Goal: Task Accomplishment & Management: Complete application form

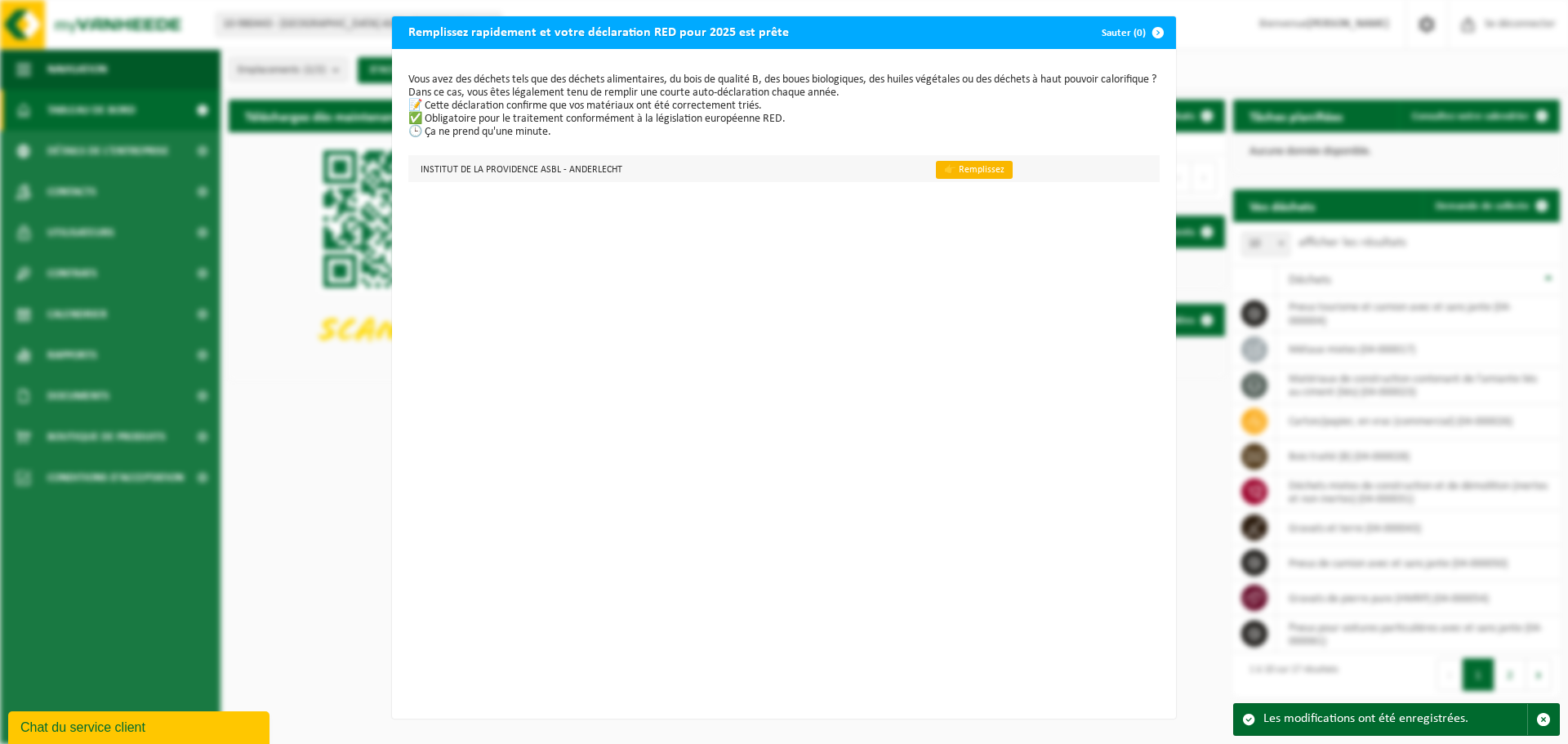
click at [965, 175] on link "👉 Remplissez" at bounding box center [974, 169] width 76 height 18
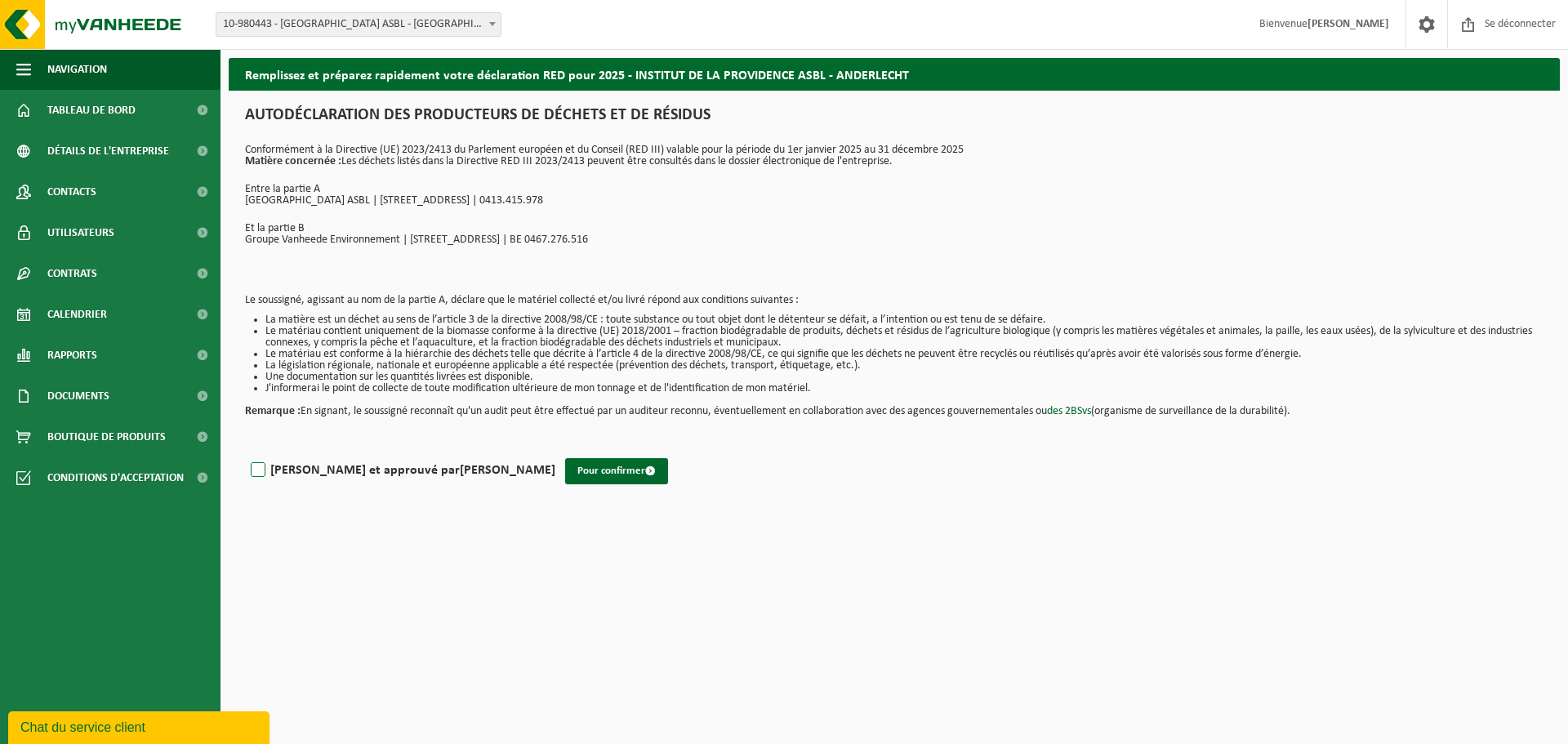
click at [256, 473] on label "Lu et approuvé par CEDRIC HORNE" at bounding box center [401, 470] width 308 height 24
click at [555, 450] on input "Lu et approuvé par CEDRIC HORNE" at bounding box center [555, 449] width 1 height 1
checkbox input "true"
click at [565, 478] on button "Pour confirmer" at bounding box center [616, 471] width 103 height 26
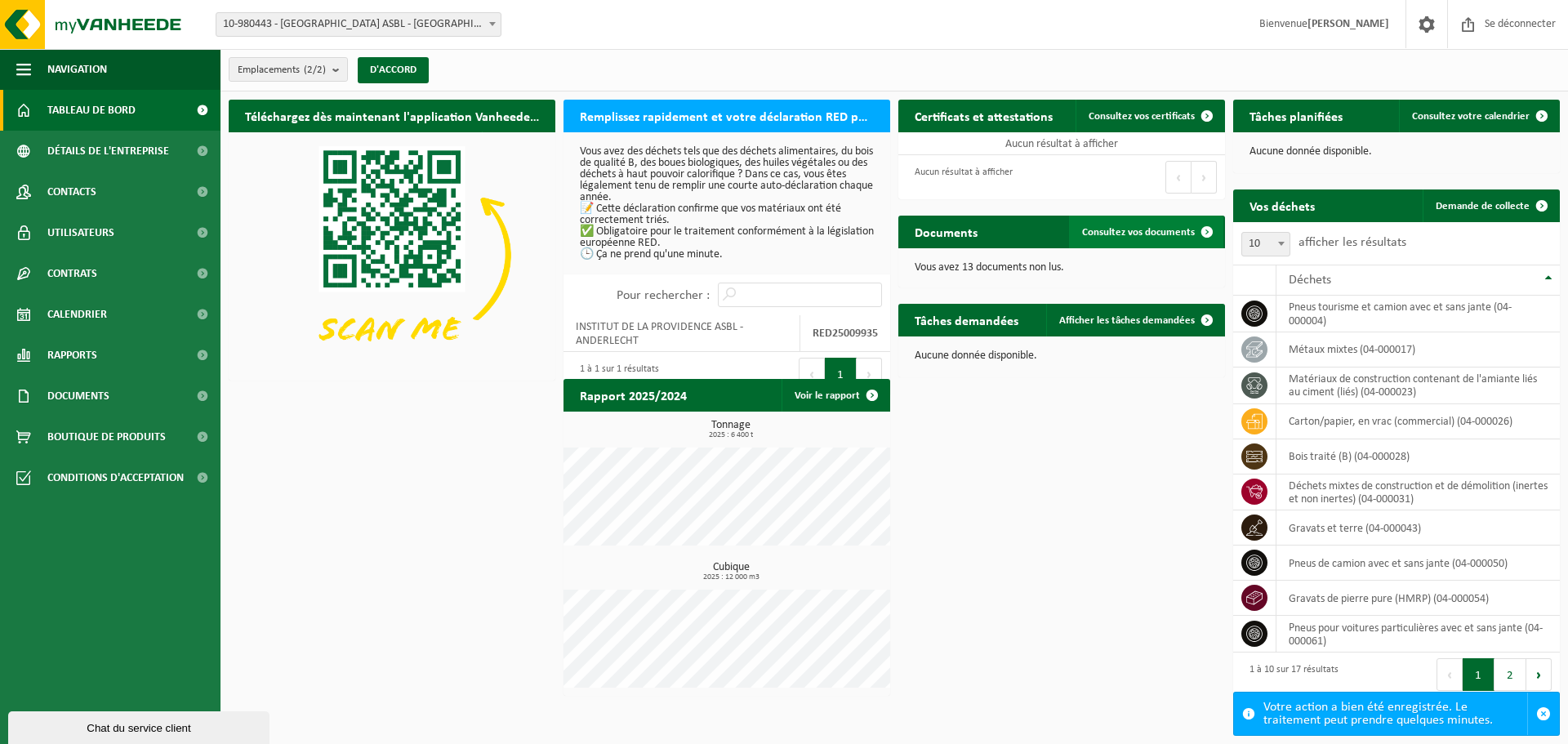
click at [1130, 231] on font "Consultez vos documents" at bounding box center [1137, 232] width 113 height 11
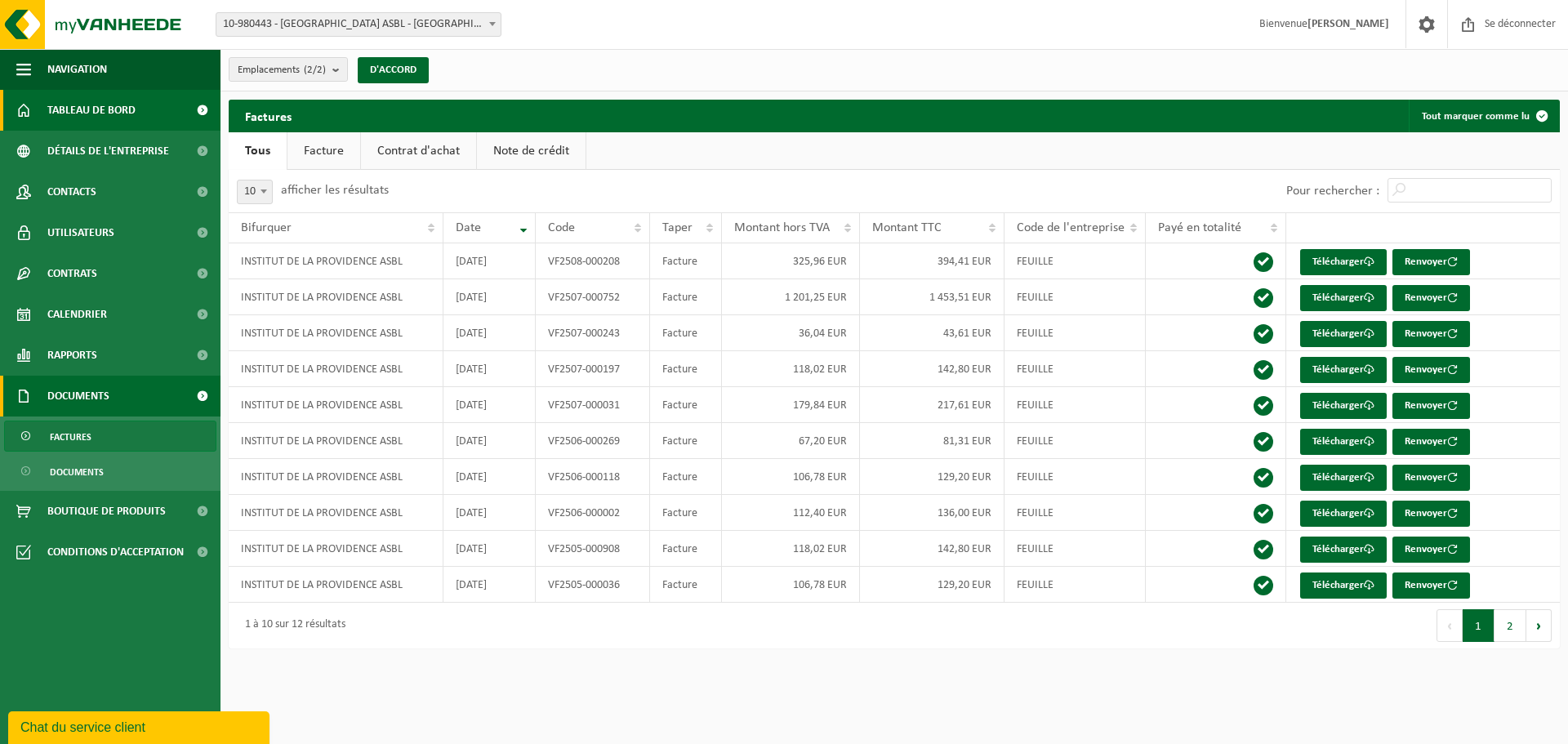
click at [101, 105] on font "Tableau de bord" at bounding box center [91, 111] width 88 height 13
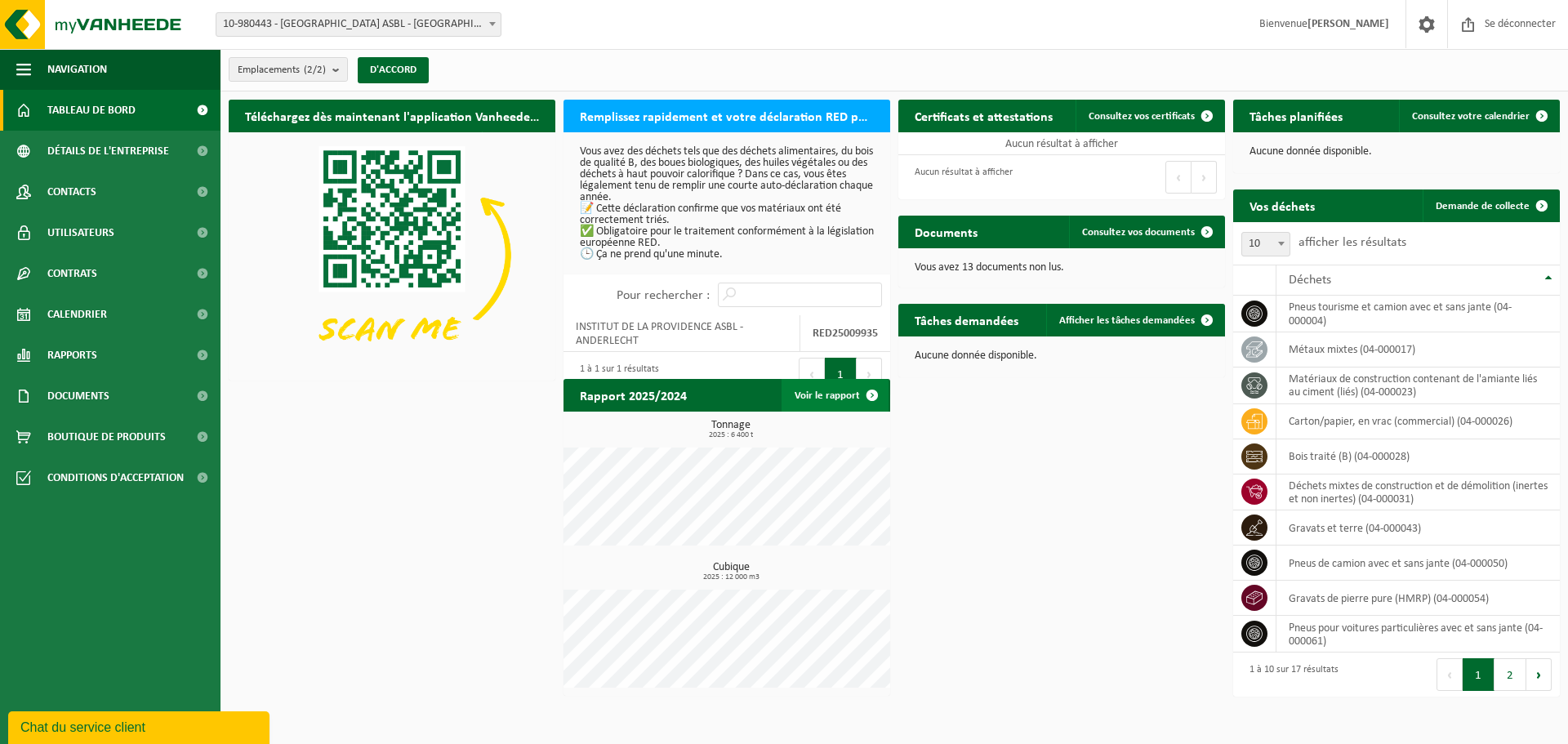
click at [850, 395] on font "Voir le rapport" at bounding box center [827, 395] width 66 height 11
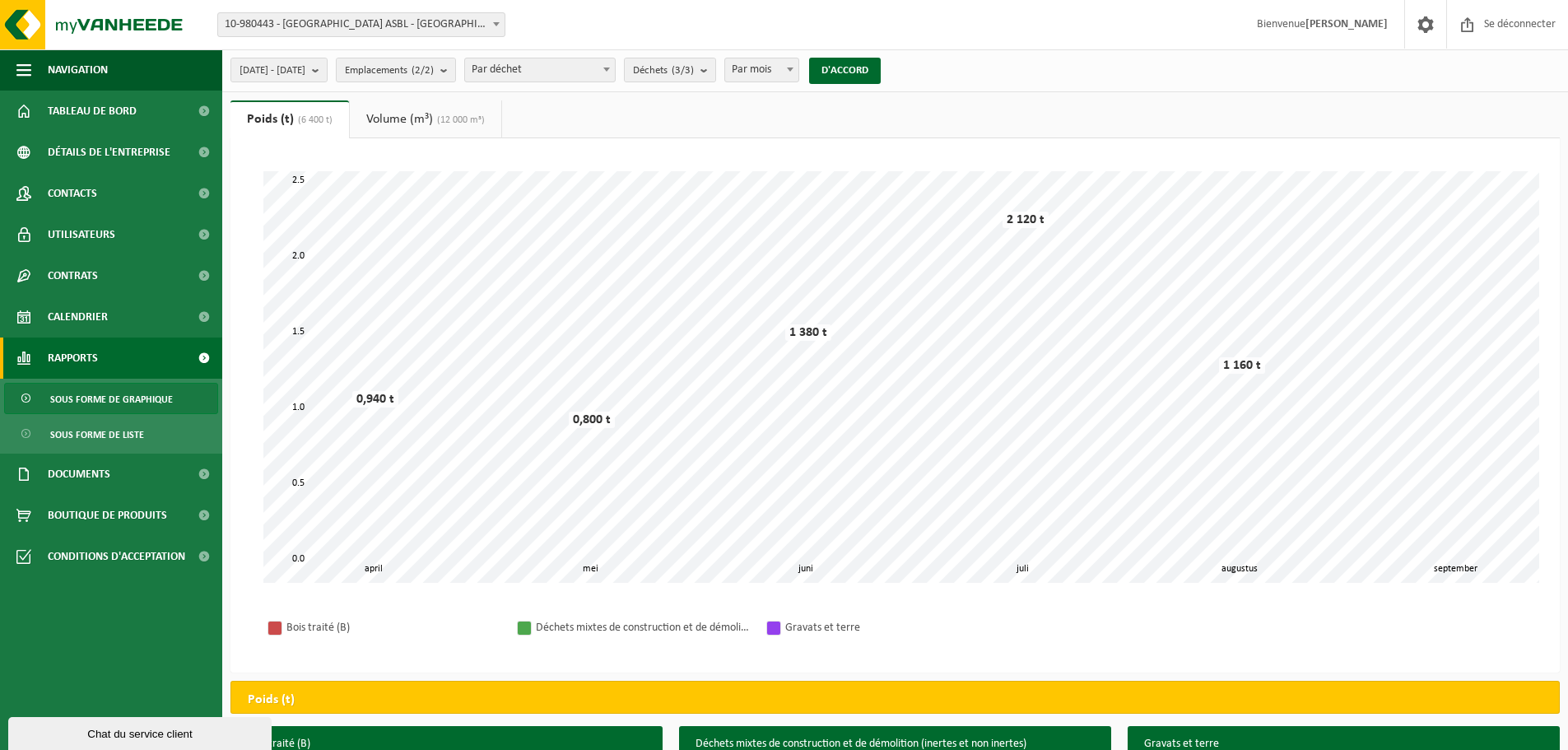
click at [400, 119] on font "Volume (m³)" at bounding box center [400, 118] width 67 height 13
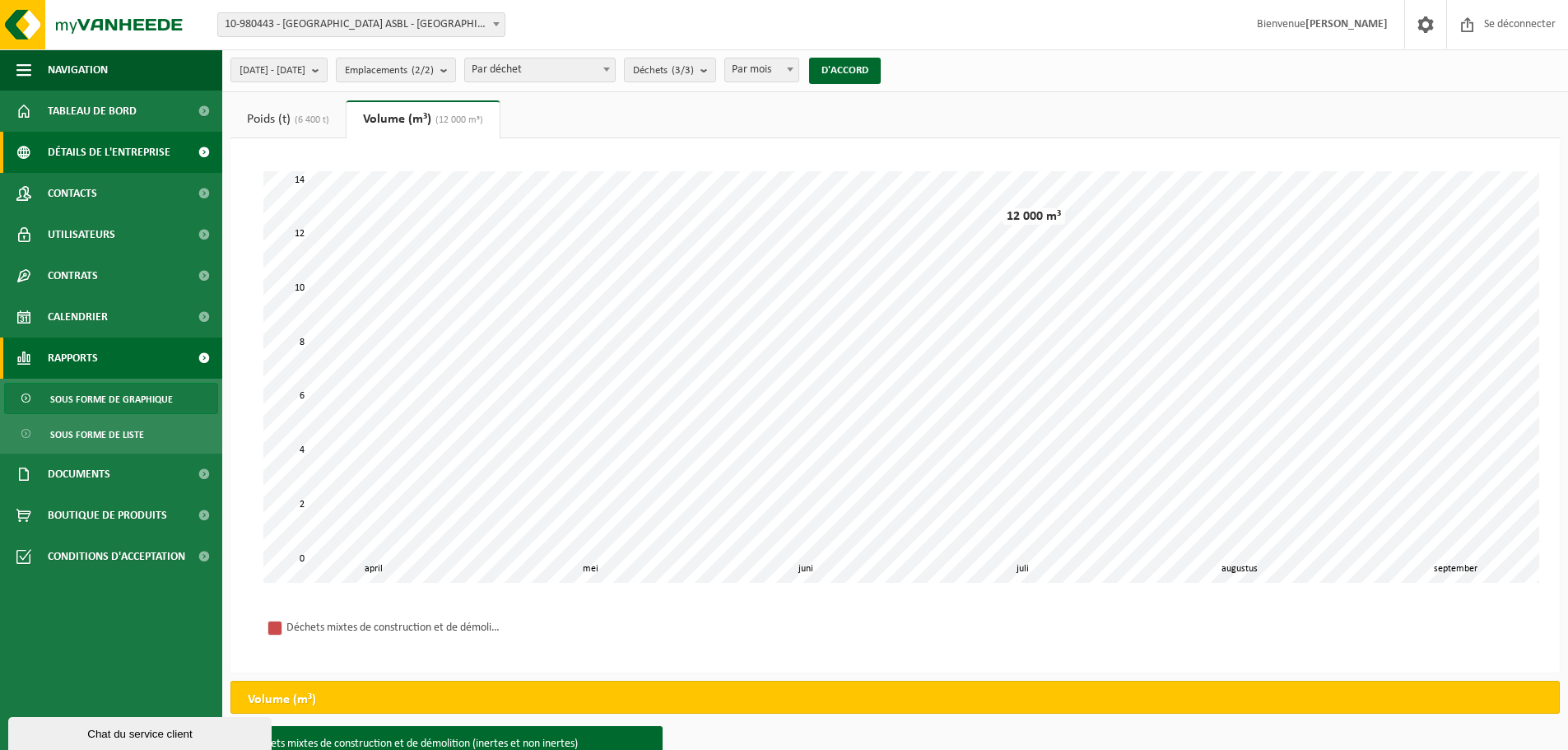
click at [108, 153] on font "Détails de l'entreprise" at bounding box center [109, 152] width 122 height 13
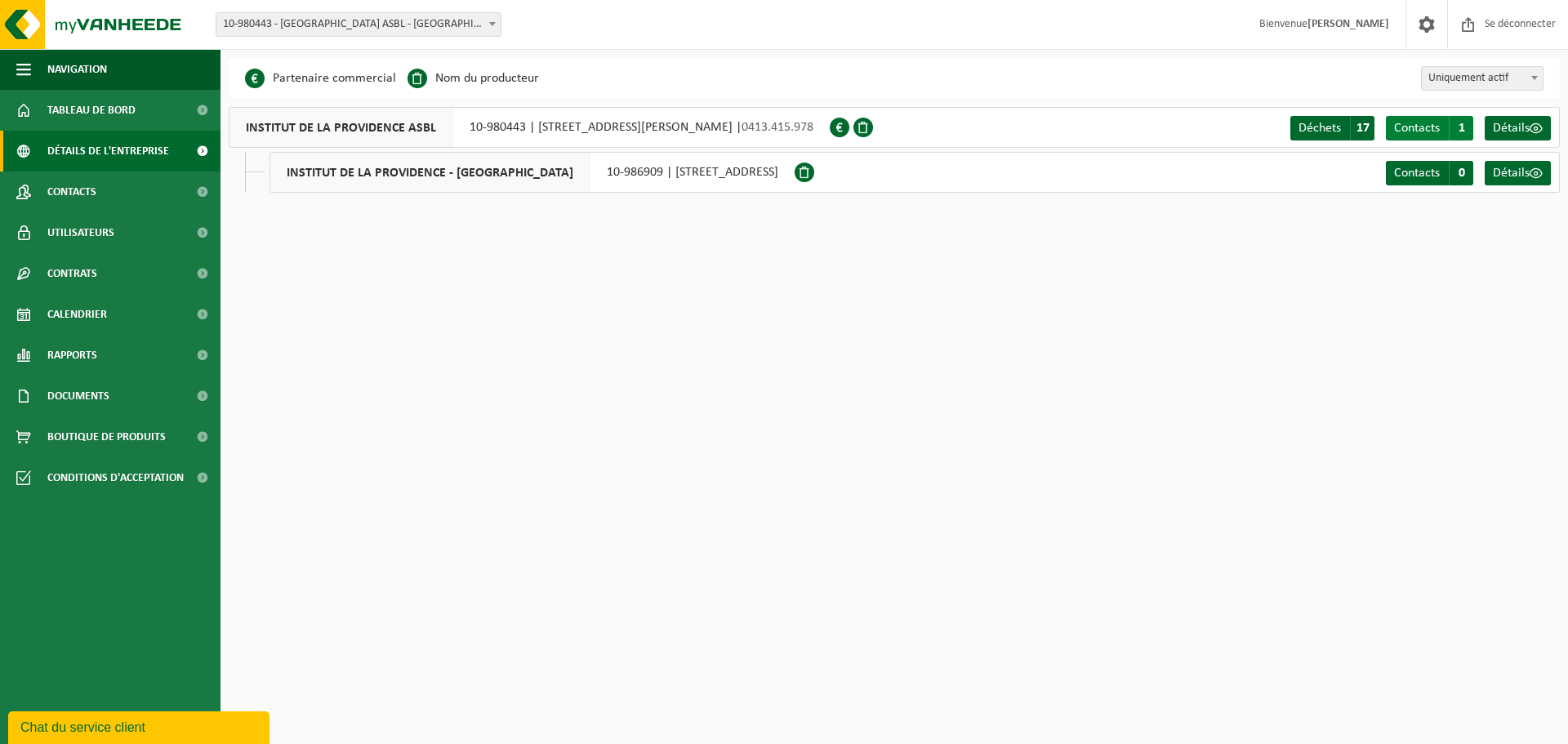
click at [1468, 125] on span "1" at bounding box center [1460, 127] width 24 height 24
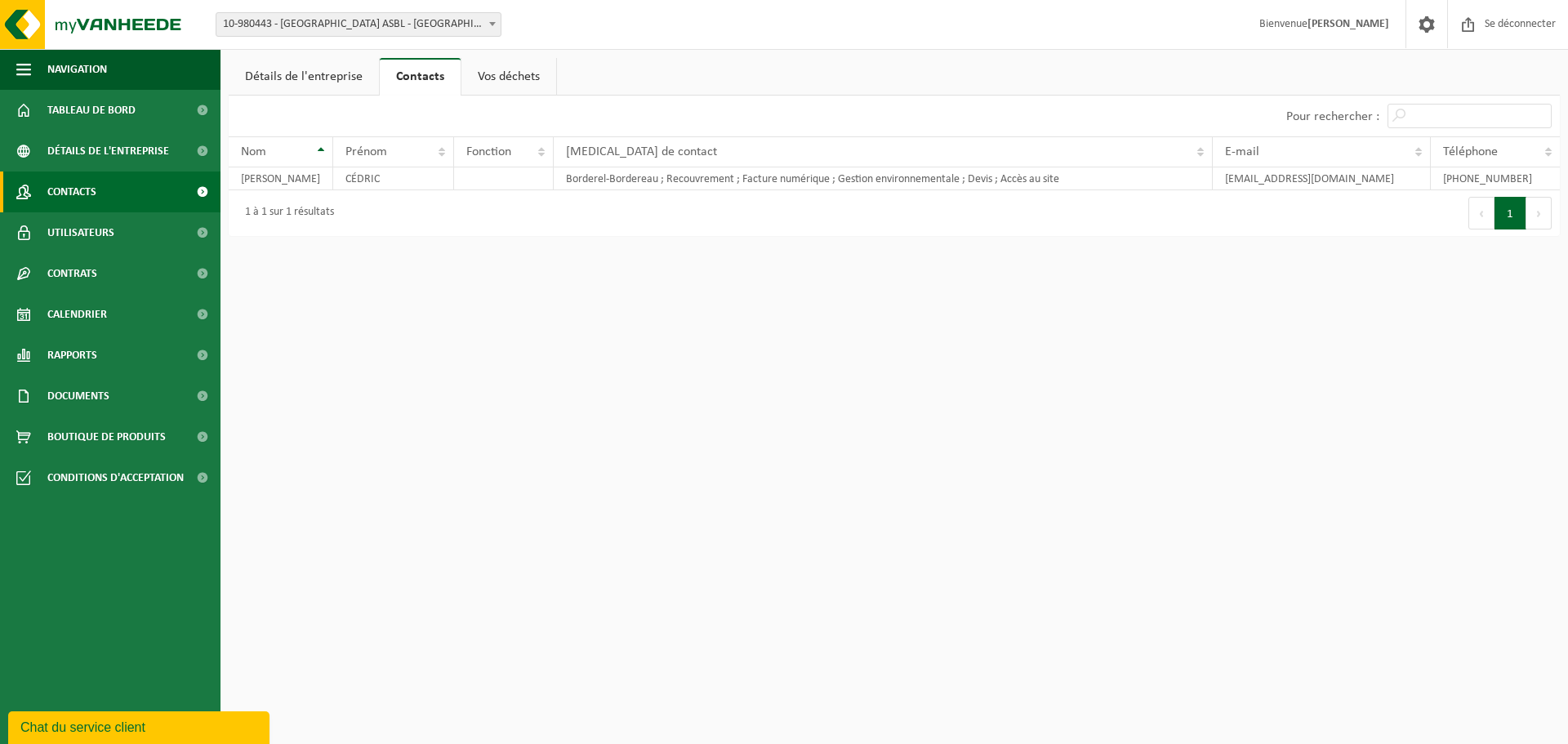
click at [62, 198] on font "Contacts" at bounding box center [71, 192] width 49 height 13
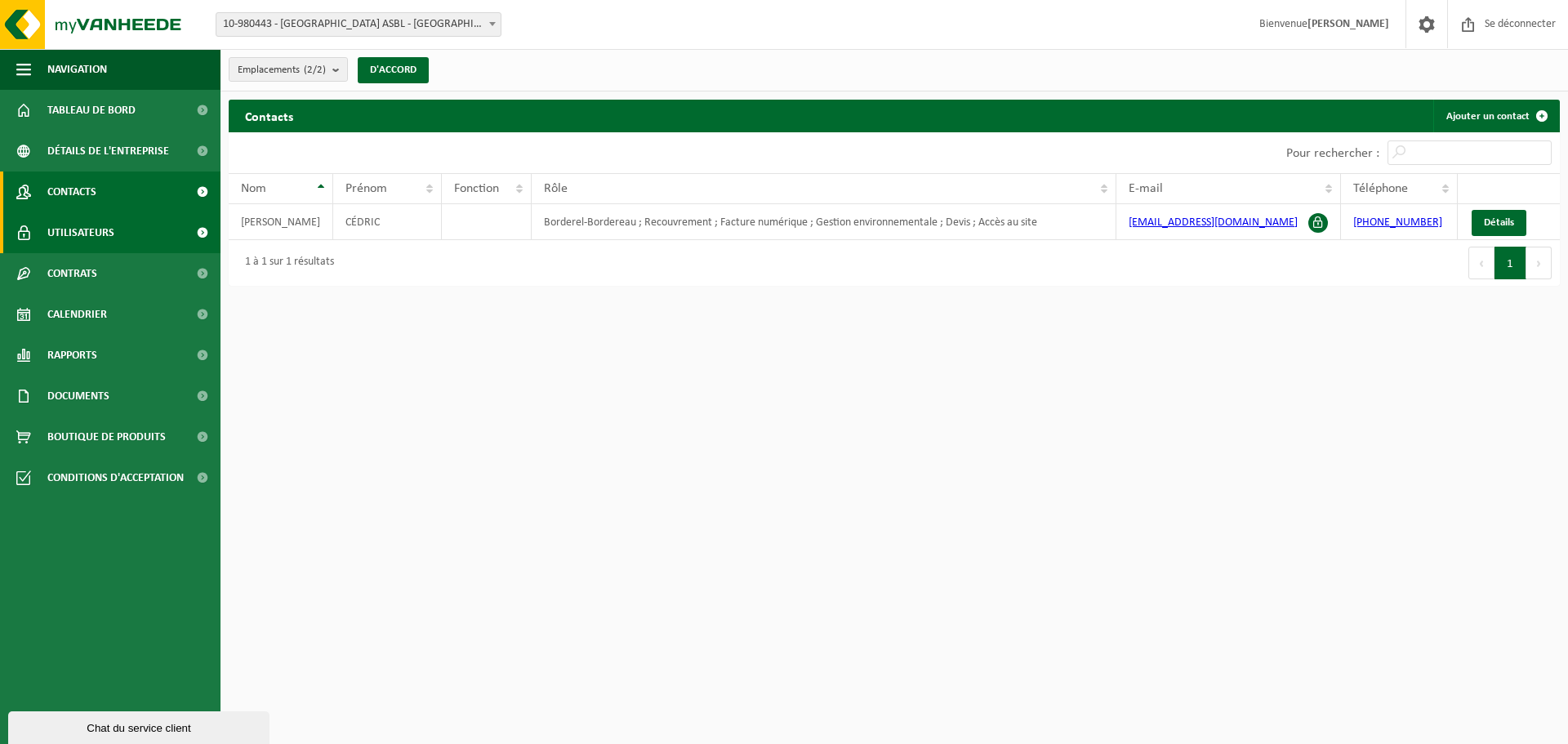
click at [74, 236] on font "Utilisateurs" at bounding box center [80, 233] width 67 height 13
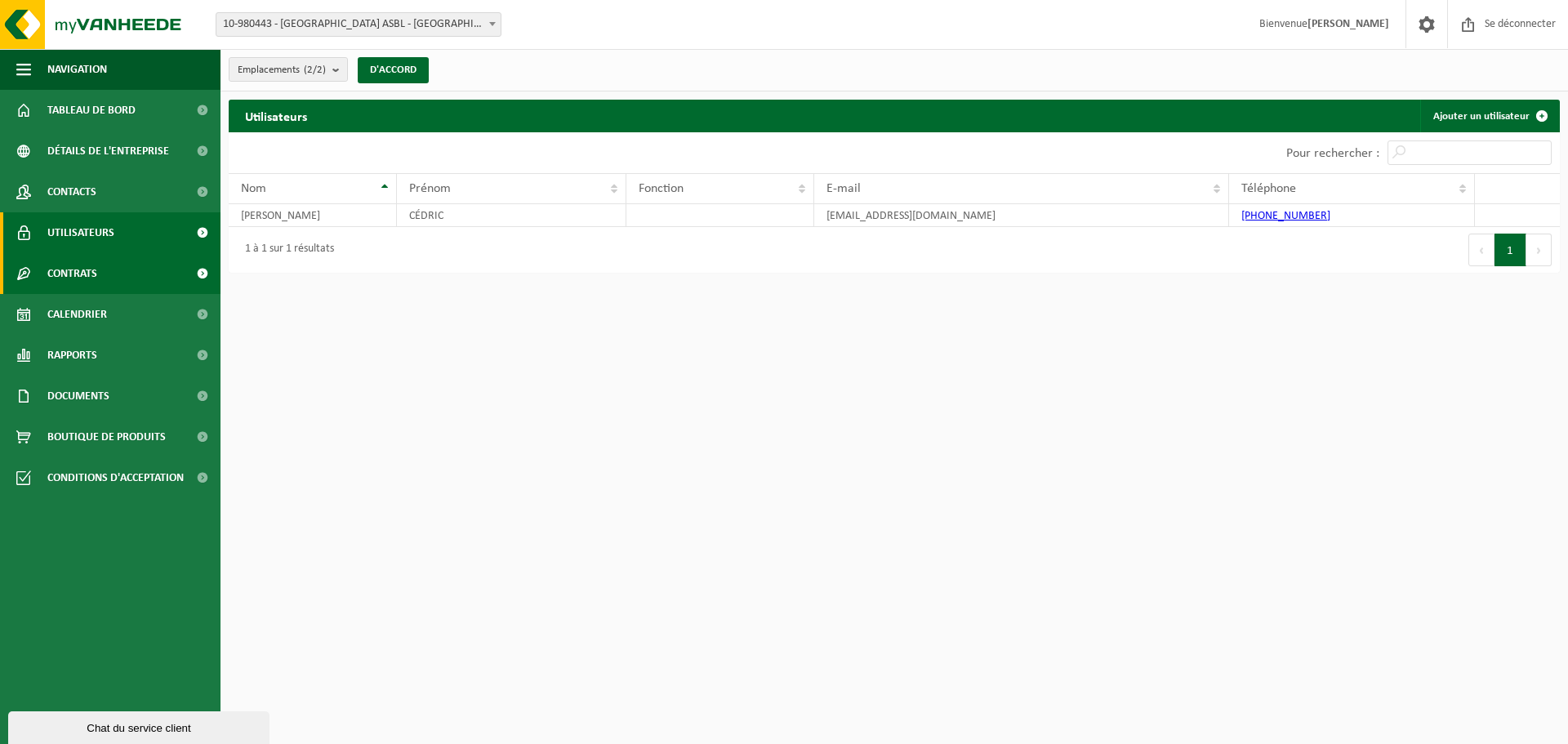
click font "Contrats"
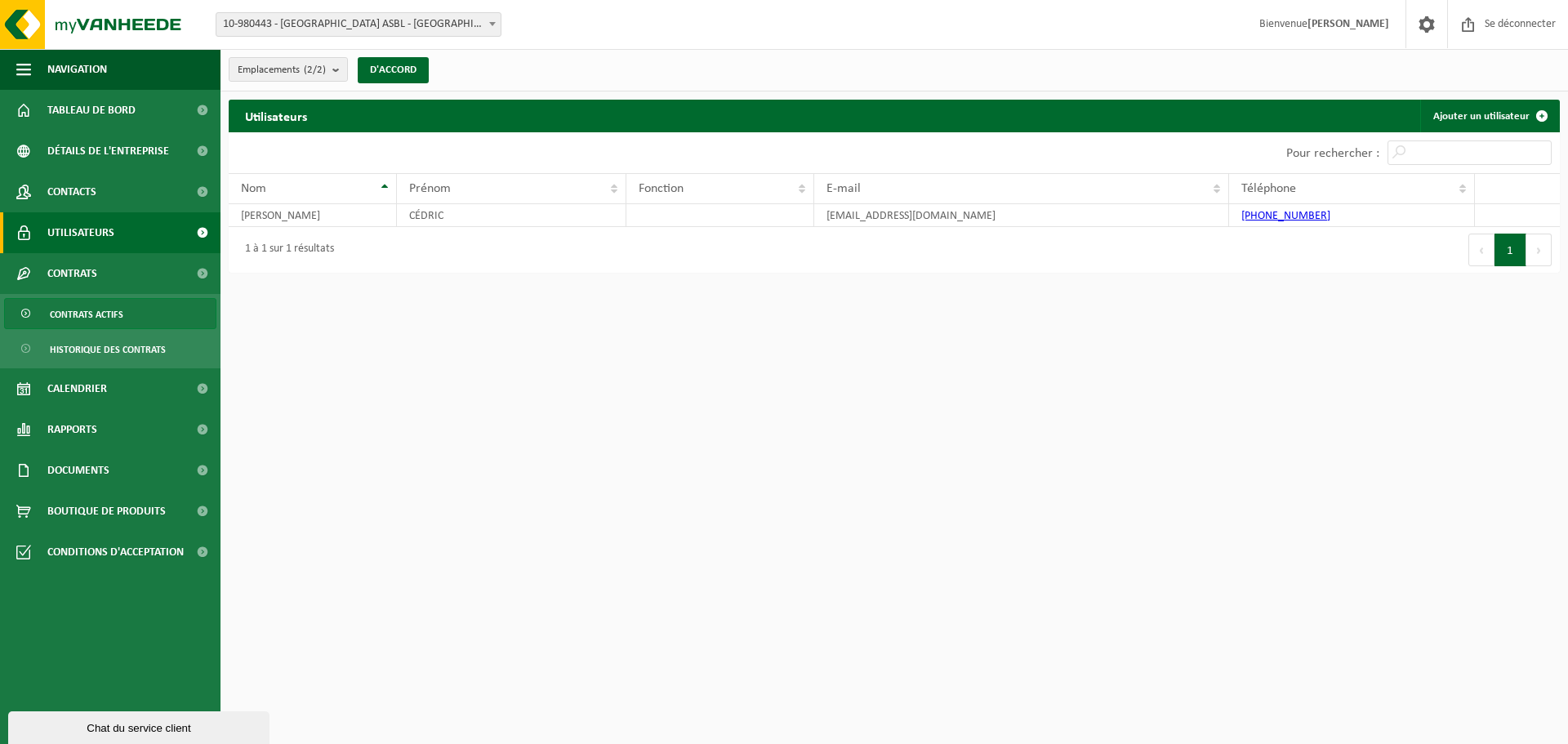
click span "Contrats actifs"
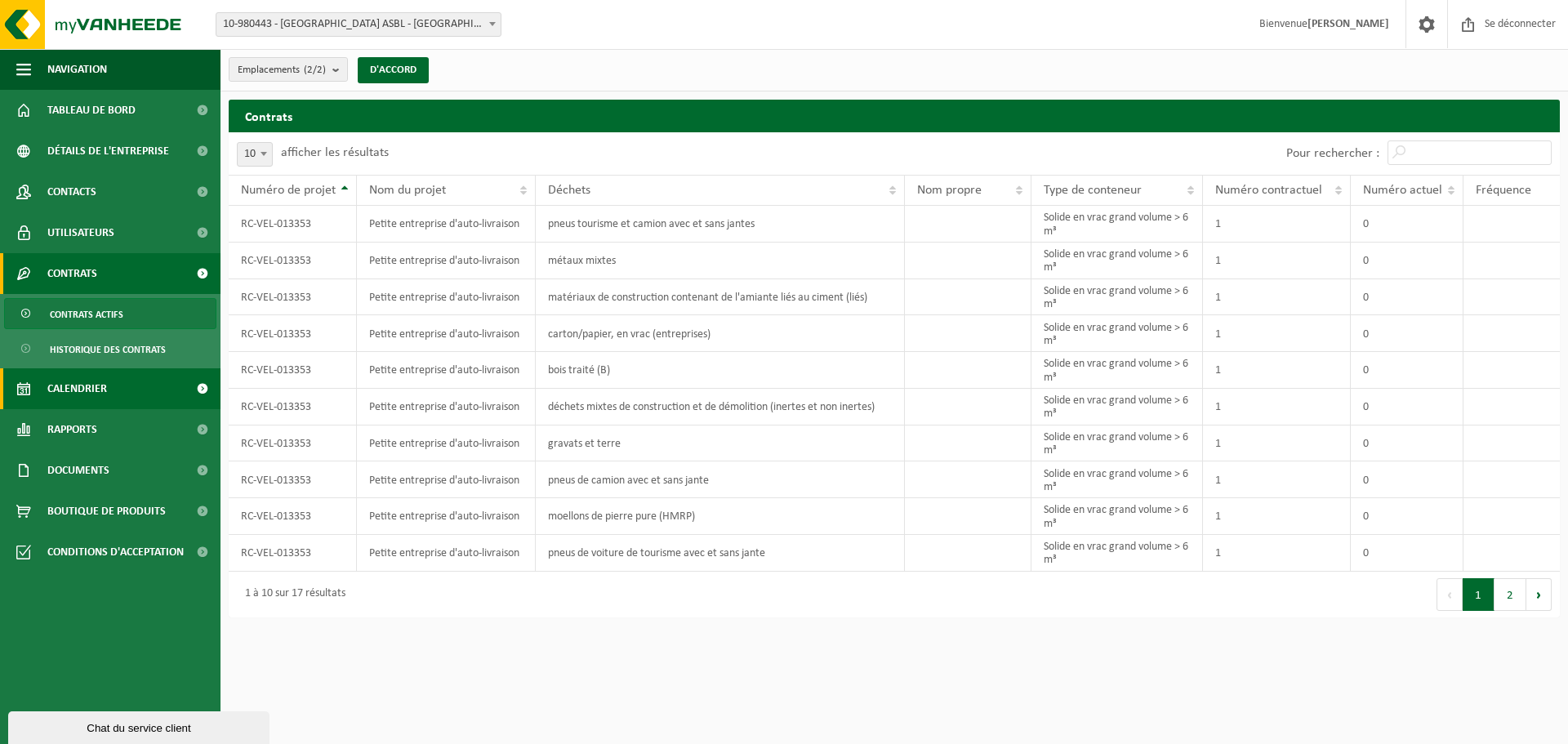
click at [81, 385] on font "Calendrier" at bounding box center [76, 389] width 60 height 13
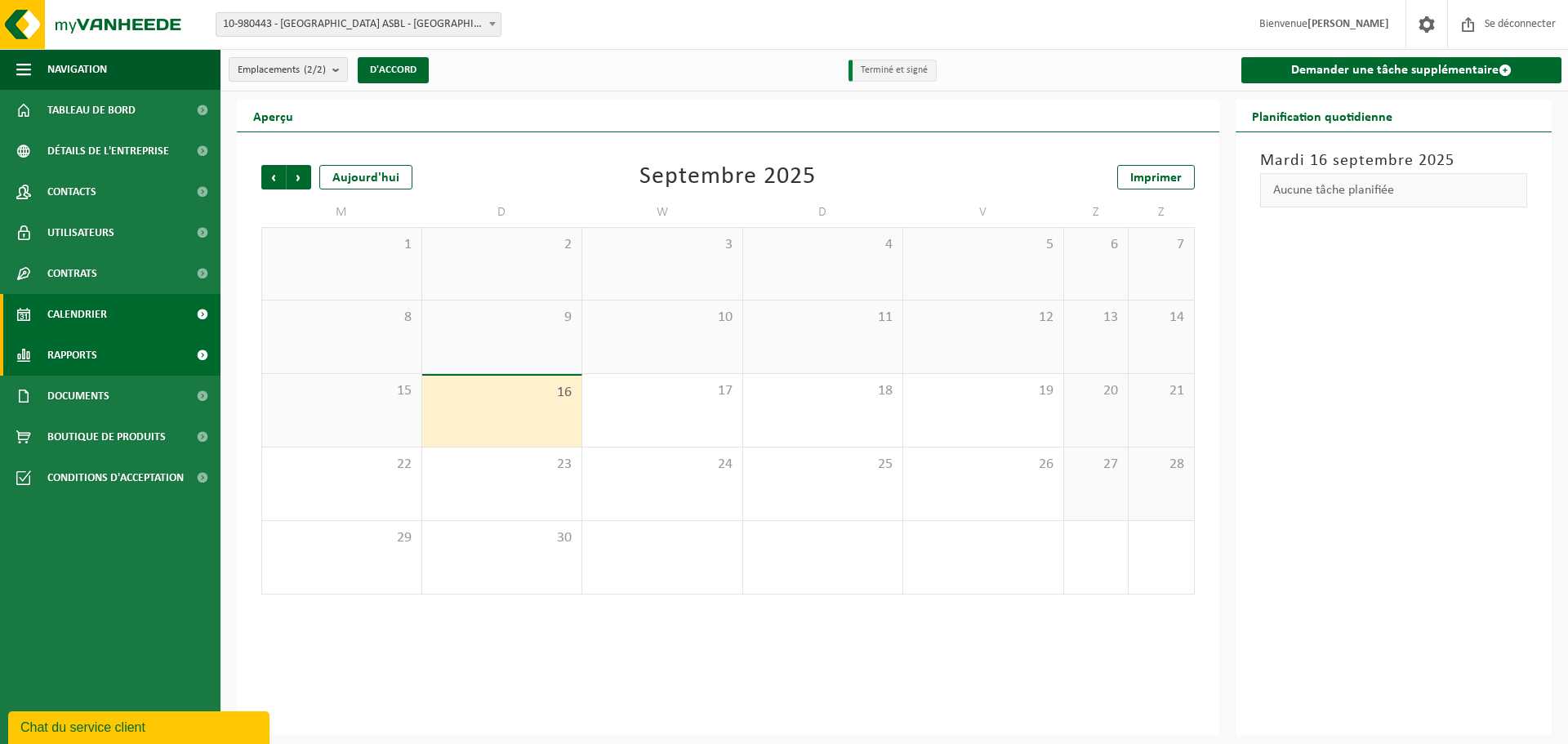
click at [82, 357] on font "Rapports" at bounding box center [71, 355] width 50 height 13
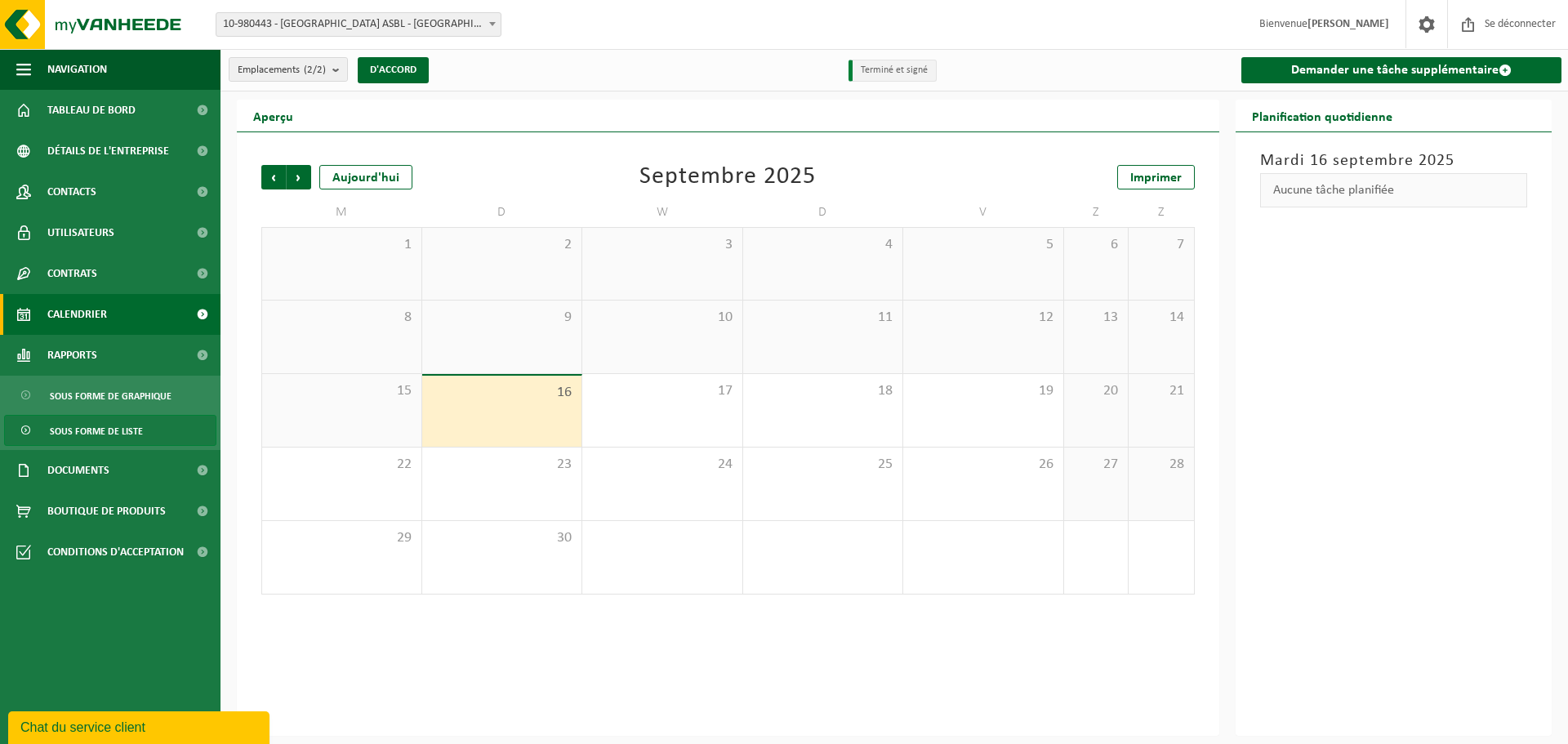
click at [90, 435] on font "Sous forme de liste" at bounding box center [96, 432] width 93 height 10
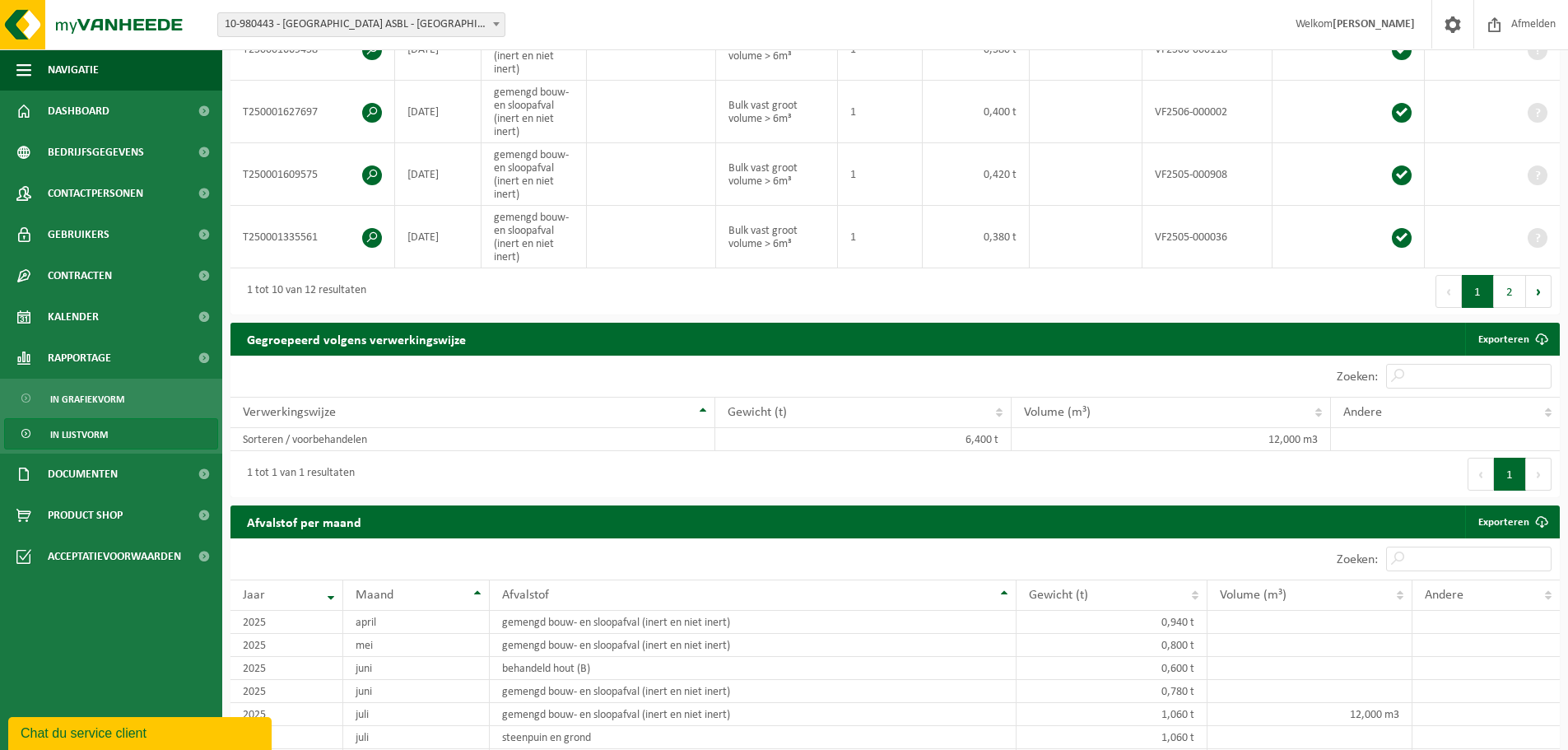
scroll to position [988, 0]
